Goal: Task Accomplishment & Management: Manage account settings

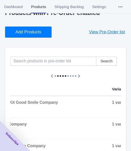
scroll to position [50, 0]
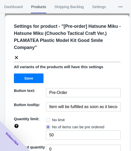
click at [50, 119] on label "No limit" at bounding box center [55, 119] width 19 height 7
click at [47, 119] on input "No limit" at bounding box center [47, 119] width 0 height 0
radio input "true"
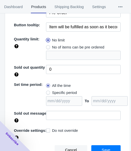
scroll to position [80, 0]
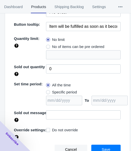
click at [67, 93] on span "Specific period" at bounding box center [64, 92] width 25 height 5
click at [47, 91] on input "Specific period" at bounding box center [47, 91] width 0 height 0
radio input "true"
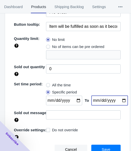
click at [118, 99] on input "date" at bounding box center [109, 101] width 36 height 10
type input "[DATE]"
click at [74, 99] on input "date" at bounding box center [64, 101] width 36 height 10
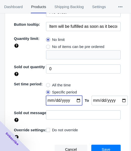
type input "[DATE]"
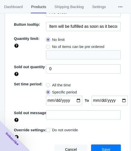
click at [94, 148] on button "Save" at bounding box center [105, 150] width 29 height 10
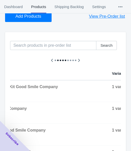
scroll to position [0, 0]
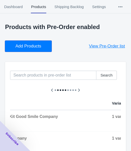
click at [21, 47] on span "Add Products" at bounding box center [28, 46] width 26 height 5
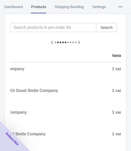
scroll to position [50, 0]
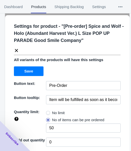
click at [53, 113] on span "No limit" at bounding box center [58, 112] width 13 height 5
click at [47, 112] on input "No limit" at bounding box center [47, 111] width 0 height 0
radio input "true"
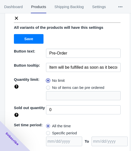
scroll to position [73, 0]
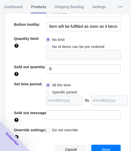
click at [60, 93] on span "Specific period" at bounding box center [64, 92] width 25 height 5
click at [47, 91] on input "Specific period" at bounding box center [47, 91] width 0 height 0
radio input "true"
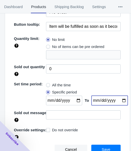
click at [115, 99] on input "date" at bounding box center [109, 101] width 36 height 10
type input "[DATE]"
click at [73, 100] on input "date" at bounding box center [64, 101] width 36 height 10
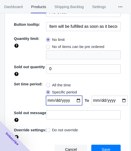
type input "[DATE]"
click at [107, 148] on button "Save" at bounding box center [105, 150] width 29 height 10
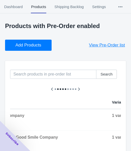
scroll to position [0, 0]
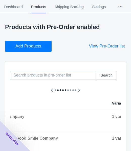
click at [32, 45] on span "Add Products" at bounding box center [28, 46] width 26 height 5
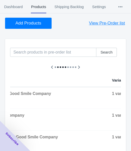
scroll to position [50, 0]
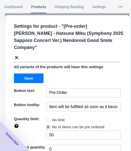
click at [58, 117] on span "No limit" at bounding box center [58, 119] width 13 height 5
click at [47, 119] on input "No limit" at bounding box center [47, 119] width 0 height 0
radio input "true"
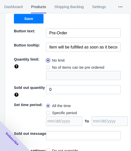
scroll to position [73, 0]
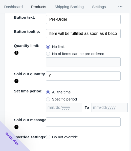
drag, startPoint x: 61, startPoint y: 90, endPoint x: 74, endPoint y: 93, distance: 13.7
click at [60, 97] on span "Specific period" at bounding box center [64, 99] width 25 height 5
click at [47, 98] on input "Specific period" at bounding box center [47, 98] width 0 height 0
radio input "true"
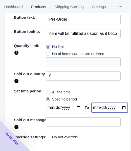
click at [119, 103] on input "date" at bounding box center [109, 108] width 36 height 10
type input "[DATE]"
click at [73, 103] on input "date" at bounding box center [64, 108] width 36 height 10
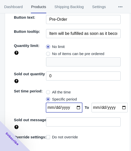
type input "[DATE]"
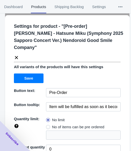
scroll to position [0, 0]
click at [18, 55] on icon at bounding box center [16, 57] width 5 height 5
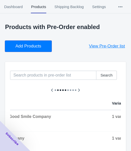
click at [20, 49] on button "Add Products" at bounding box center [28, 46] width 46 height 11
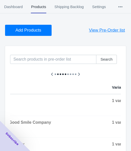
scroll to position [50, 0]
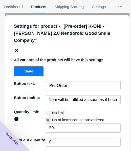
click at [60, 110] on span "No limit" at bounding box center [58, 112] width 13 height 5
click at [47, 111] on input "No limit" at bounding box center [47, 111] width 0 height 0
radio input "true"
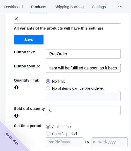
scroll to position [66, 0]
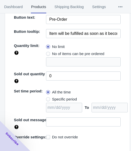
click at [63, 97] on span "Specific period" at bounding box center [64, 99] width 25 height 5
click at [47, 98] on input "Specific period" at bounding box center [47, 98] width 0 height 0
radio input "true"
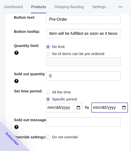
click at [116, 103] on input "date" at bounding box center [109, 108] width 36 height 10
type input "[DATE]"
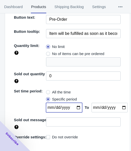
click at [76, 103] on input "date" at bounding box center [64, 108] width 36 height 10
type input "[DATE]"
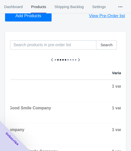
scroll to position [0, 0]
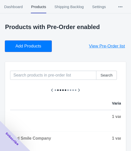
click at [35, 45] on span "Add Products" at bounding box center [28, 46] width 26 height 5
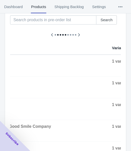
scroll to position [76, 0]
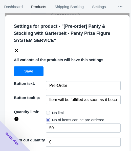
click at [52, 112] on span "No limit" at bounding box center [58, 112] width 13 height 5
click at [47, 112] on input "No limit" at bounding box center [47, 111] width 0 height 0
radio input "true"
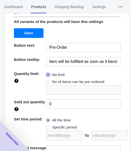
scroll to position [73, 0]
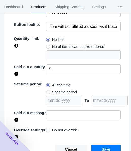
click at [69, 91] on span "Specific period" at bounding box center [64, 92] width 25 height 5
click at [47, 91] on input "Specific period" at bounding box center [47, 91] width 0 height 0
radio input "true"
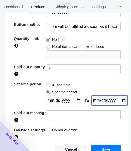
click at [117, 100] on input "date" at bounding box center [109, 101] width 36 height 10
type input "[DATE]"
click at [74, 99] on input "date" at bounding box center [64, 101] width 36 height 10
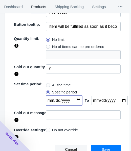
type input "[DATE]"
click at [93, 146] on button "Save" at bounding box center [105, 150] width 29 height 10
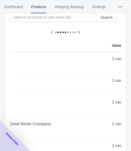
scroll to position [50, 0]
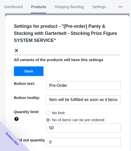
click at [62, 111] on span "No limit" at bounding box center [58, 112] width 13 height 5
click at [47, 111] on input "No limit" at bounding box center [47, 111] width 0 height 0
radio input "true"
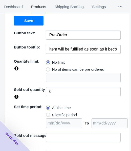
click at [58, 116] on span "Specific period" at bounding box center [64, 114] width 25 height 5
click at [47, 114] on input "Specific period" at bounding box center [47, 113] width 0 height 0
radio input "true"
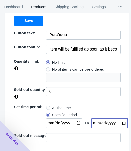
click at [119, 124] on input "date" at bounding box center [109, 123] width 36 height 10
type input "[DATE]"
click at [74, 122] on input "date" at bounding box center [64, 123] width 36 height 10
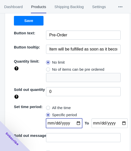
type input "[DATE]"
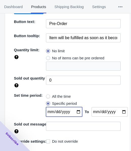
scroll to position [73, 0]
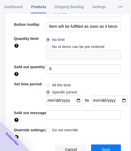
click at [100, 145] on button "Save" at bounding box center [105, 150] width 29 height 10
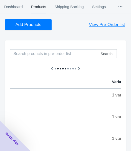
scroll to position [0, 0]
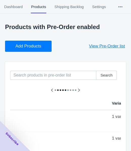
click at [36, 44] on span "Add Products" at bounding box center [28, 46] width 26 height 5
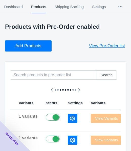
scroll to position [50, 0]
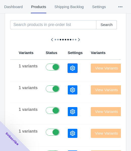
click at [70, 67] on icon "button" at bounding box center [72, 68] width 5 height 5
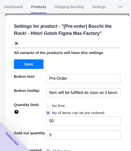
click at [49, 106] on label "No limit" at bounding box center [55, 105] width 19 height 7
click at [47, 105] on input "No limit" at bounding box center [47, 104] width 0 height 0
radio input "true"
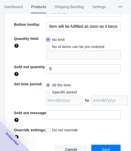
scroll to position [66, 0]
click at [61, 92] on span "Specific period" at bounding box center [64, 92] width 25 height 5
click at [47, 91] on input "Specific period" at bounding box center [47, 91] width 0 height 0
radio input "true"
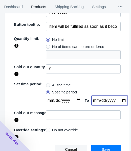
click at [117, 99] on input "date" at bounding box center [109, 101] width 36 height 10
click at [118, 99] on input "date" at bounding box center [109, 101] width 36 height 10
type input "[DATE]"
click at [74, 99] on input "date" at bounding box center [64, 101] width 36 height 10
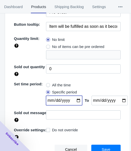
type input "[DATE]"
click at [97, 146] on button "Save" at bounding box center [105, 150] width 29 height 10
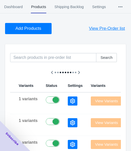
scroll to position [0, 0]
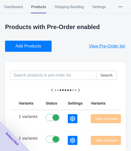
click at [32, 44] on span "Add Products" at bounding box center [28, 46] width 26 height 5
click at [68, 122] on button "button" at bounding box center [73, 118] width 10 height 9
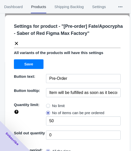
click at [54, 108] on span "No limit" at bounding box center [58, 105] width 13 height 5
click at [47, 105] on input "No limit" at bounding box center [47, 104] width 0 height 0
radio input "true"
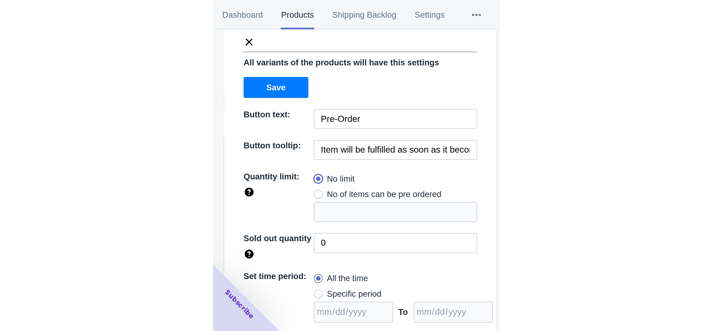
scroll to position [73, 0]
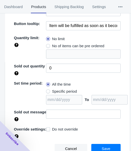
click at [71, 94] on span "Specific period" at bounding box center [64, 91] width 25 height 5
click at [47, 90] on input "Specific period" at bounding box center [47, 90] width 0 height 0
radio input "true"
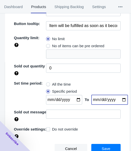
click at [117, 100] on input "date" at bounding box center [109, 100] width 36 height 10
type input "[DATE]"
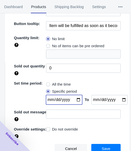
click at [74, 99] on input "date" at bounding box center [64, 100] width 36 height 10
type input "[DATE]"
drag, startPoint x: 102, startPoint y: 147, endPoint x: 84, endPoint y: 125, distance: 28.3
click at [102, 147] on span "Save" at bounding box center [105, 149] width 9 height 4
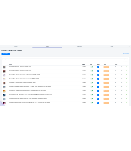
scroll to position [0, 0]
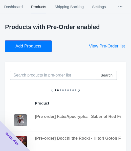
click at [30, 42] on button "Add Products" at bounding box center [28, 46] width 46 height 11
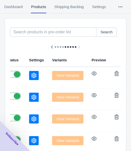
scroll to position [31, 0]
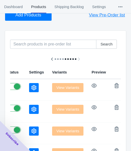
click at [31, 87] on icon "button" at bounding box center [33, 87] width 5 height 5
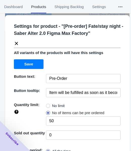
click at [54, 106] on span "No limit" at bounding box center [58, 105] width 13 height 5
click at [47, 105] on input "No limit" at bounding box center [47, 104] width 0 height 0
radio input "true"
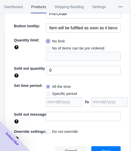
scroll to position [66, 0]
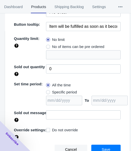
click at [62, 90] on span "Specific period" at bounding box center [64, 92] width 25 height 5
click at [47, 91] on input "Specific period" at bounding box center [47, 91] width 0 height 0
radio input "true"
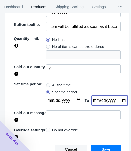
click at [118, 100] on input "date" at bounding box center [109, 101] width 36 height 10
type input "[DATE]"
click at [76, 99] on input "date" at bounding box center [64, 101] width 36 height 10
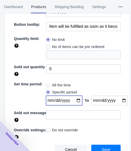
click at [75, 101] on input "[DATE]" at bounding box center [64, 101] width 36 height 10
type input "[DATE]"
click at [96, 143] on div "Cancel Save" at bounding box center [65, 147] width 110 height 14
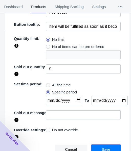
click at [96, 146] on button "Save" at bounding box center [105, 150] width 29 height 10
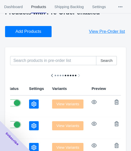
scroll to position [0, 0]
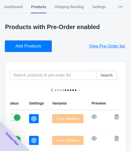
click at [45, 46] on button "Add Products" at bounding box center [28, 46] width 46 height 11
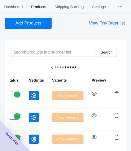
scroll to position [50, 0]
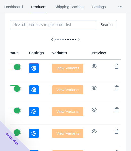
click at [31, 68] on icon "button" at bounding box center [33, 68] width 5 height 5
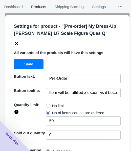
click at [57, 108] on span "No limit" at bounding box center [58, 105] width 13 height 5
click at [47, 105] on input "No limit" at bounding box center [47, 104] width 0 height 0
radio input "true"
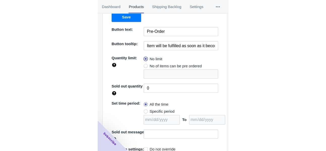
scroll to position [73, 0]
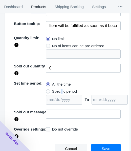
click at [60, 92] on span "Specific period" at bounding box center [64, 91] width 25 height 5
click at [61, 90] on span "Specific period" at bounding box center [64, 91] width 25 height 5
click at [47, 90] on input "Specific period" at bounding box center [47, 90] width 0 height 0
radio input "true"
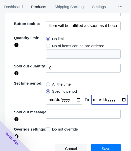
click at [118, 100] on input "date" at bounding box center [109, 100] width 36 height 10
type input "[DATE]"
click at [73, 100] on input "date" at bounding box center [64, 100] width 36 height 10
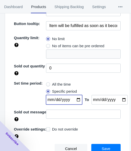
type input "[DATE]"
click at [96, 150] on button "Save" at bounding box center [105, 149] width 29 height 10
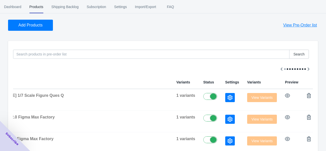
scroll to position [0, 0]
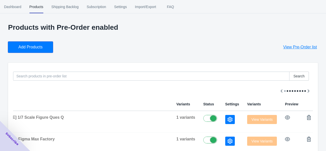
click at [39, 49] on span "Add Products" at bounding box center [30, 47] width 24 height 5
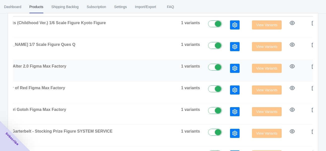
scroll to position [25, 0]
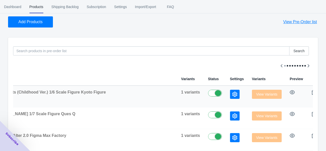
click at [130, 90] on button "button" at bounding box center [235, 94] width 10 height 9
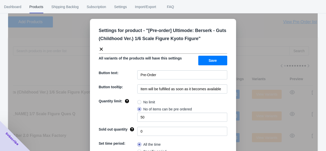
click at [130, 102] on span "No limit" at bounding box center [150, 102] width 12 height 5
click at [130, 101] on input "No limit" at bounding box center [139, 101] width 0 height 0
radio input "true"
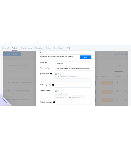
scroll to position [54, 0]
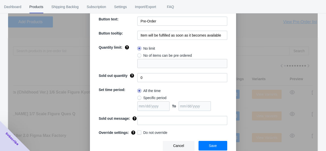
click at [130, 99] on span "Specific period" at bounding box center [155, 97] width 23 height 5
click at [130, 97] on input "Specific period" at bounding box center [139, 97] width 0 height 0
radio input "true"
click at [130, 106] on input "date" at bounding box center [195, 106] width 32 height 10
type input "[DATE]"
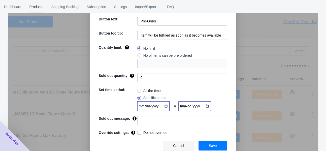
click at [130, 106] on input "date" at bounding box center [153, 106] width 32 height 10
type input "[DATE]"
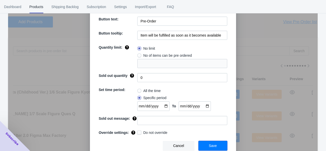
click at [130, 143] on button "Save" at bounding box center [213, 146] width 29 height 10
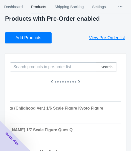
scroll to position [0, 0]
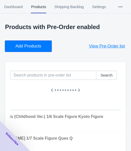
click at [32, 45] on span "Add Products" at bounding box center [28, 46] width 26 height 5
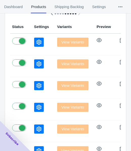
scroll to position [50, 0]
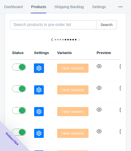
click at [36, 67] on icon "button" at bounding box center [38, 68] width 5 height 5
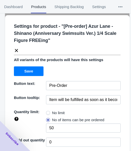
click at [48, 112] on span at bounding box center [48, 113] width 4 height 4
click at [47, 112] on input "No limit" at bounding box center [47, 111] width 0 height 0
radio input "true"
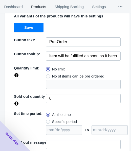
scroll to position [73, 0]
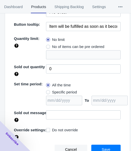
click at [64, 92] on span "Specific period" at bounding box center [64, 92] width 25 height 5
click at [47, 91] on input "Specific period" at bounding box center [47, 91] width 0 height 0
radio input "true"
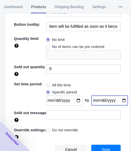
click at [118, 99] on input "date" at bounding box center [109, 101] width 36 height 10
type input "[DATE]"
click at [73, 100] on input "date" at bounding box center [64, 101] width 36 height 10
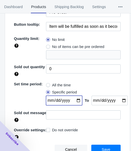
type input "[DATE]"
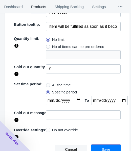
click at [96, 150] on button "Save" at bounding box center [105, 150] width 29 height 10
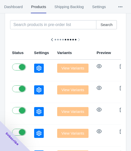
scroll to position [0, 0]
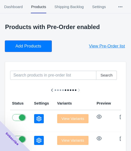
click at [36, 44] on span "Add Products" at bounding box center [28, 46] width 26 height 5
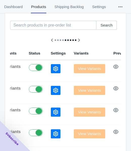
scroll to position [50, 0]
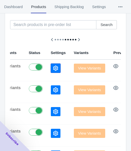
click at [53, 69] on icon "button" at bounding box center [55, 68] width 5 height 5
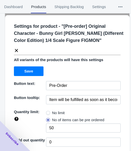
click at [60, 114] on span "No limit" at bounding box center [58, 112] width 13 height 5
click at [47, 112] on input "No limit" at bounding box center [47, 111] width 0 height 0
radio input "true"
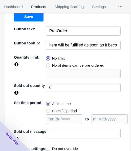
scroll to position [73, 0]
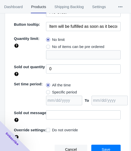
click at [64, 93] on span "Specific period" at bounding box center [64, 92] width 25 height 5
click at [47, 91] on input "Specific period" at bounding box center [47, 91] width 0 height 0
radio input "true"
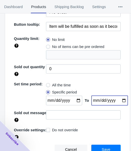
click at [119, 100] on input "date" at bounding box center [109, 101] width 36 height 10
type input "[DATE]"
click at [73, 98] on input "date" at bounding box center [64, 101] width 36 height 10
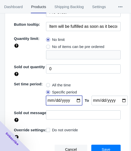
type input "[DATE]"
click at [96, 148] on button "Save" at bounding box center [105, 150] width 29 height 10
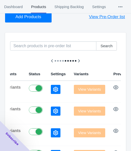
scroll to position [0, 0]
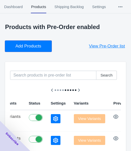
click at [33, 44] on span "Add Products" at bounding box center [28, 46] width 26 height 5
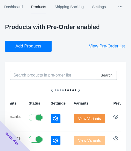
scroll to position [50, 0]
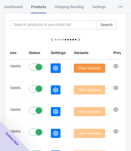
click at [53, 68] on icon "button" at bounding box center [55, 68] width 5 height 5
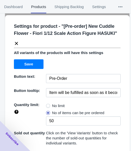
click at [50, 104] on label "No limit" at bounding box center [55, 105] width 19 height 7
click at [47, 104] on input "No limit" at bounding box center [47, 104] width 0 height 0
radio input "true"
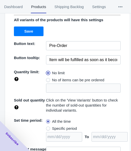
scroll to position [69, 0]
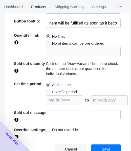
click at [60, 91] on span "Specific period" at bounding box center [64, 91] width 25 height 5
click at [47, 91] on input "Specific period" at bounding box center [47, 91] width 0 height 0
radio input "true"
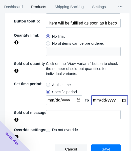
click at [118, 100] on input "date" at bounding box center [109, 100] width 36 height 10
type input "[DATE]"
click at [73, 101] on input "date" at bounding box center [64, 100] width 36 height 10
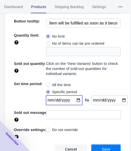
type input "[DATE]"
click at [104, 147] on span "Save" at bounding box center [105, 149] width 9 height 4
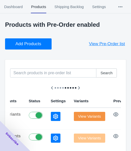
scroll to position [0, 0]
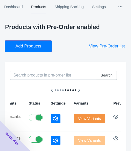
click at [25, 45] on span "Add Products" at bounding box center [28, 46] width 26 height 5
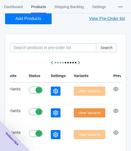
scroll to position [50, 0]
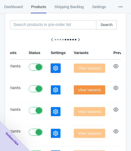
click at [51, 66] on button "button" at bounding box center [56, 68] width 10 height 9
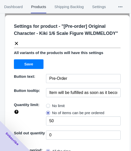
click at [48, 107] on label "No limit" at bounding box center [55, 105] width 19 height 7
click at [47, 105] on input "No limit" at bounding box center [47, 104] width 0 height 0
radio input "true"
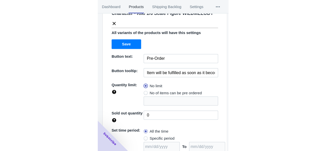
scroll to position [66, 0]
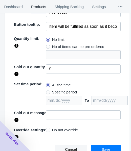
click at [69, 93] on span "Specific period" at bounding box center [64, 92] width 25 height 5
click at [47, 91] on input "Specific period" at bounding box center [47, 91] width 0 height 0
radio input "true"
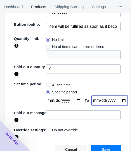
click at [116, 99] on input "date" at bounding box center [109, 101] width 36 height 10
type input "[DATE]"
click at [76, 100] on input "date" at bounding box center [64, 101] width 36 height 10
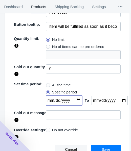
type input "[DATE]"
click at [105, 147] on span "Save" at bounding box center [105, 149] width 9 height 4
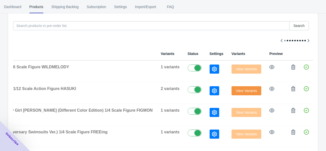
scroll to position [0, 61]
